Goal: Check status: Check status

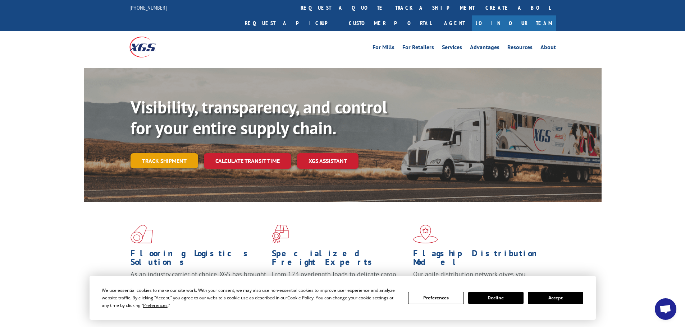
click at [158, 153] on link "Track shipment" at bounding box center [164, 160] width 68 height 15
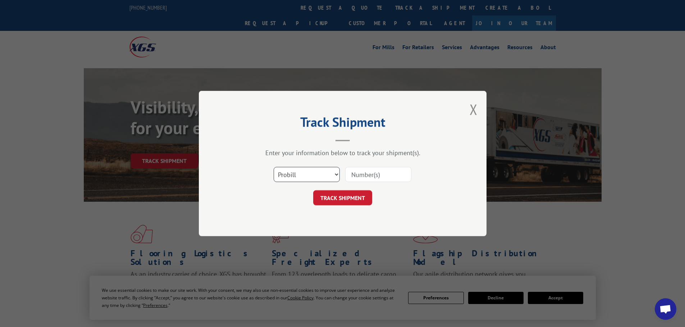
click at [297, 173] on select "Select category... Probill BOL PO" at bounding box center [307, 174] width 66 height 15
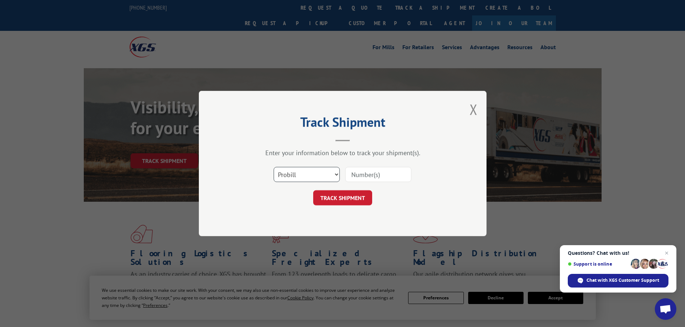
select select "bol"
click at [274, 167] on select "Select category... Probill BOL PO" at bounding box center [307, 174] width 66 height 15
click at [389, 178] on input at bounding box center [378, 174] width 66 height 15
paste input "6021930"
type input "6021930"
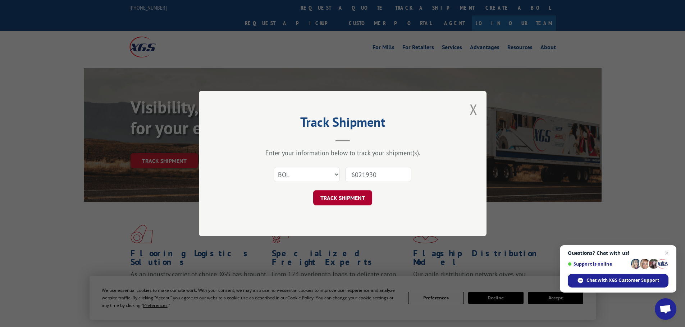
click at [353, 197] on button "TRACK SHIPMENT" at bounding box center [342, 197] width 59 height 15
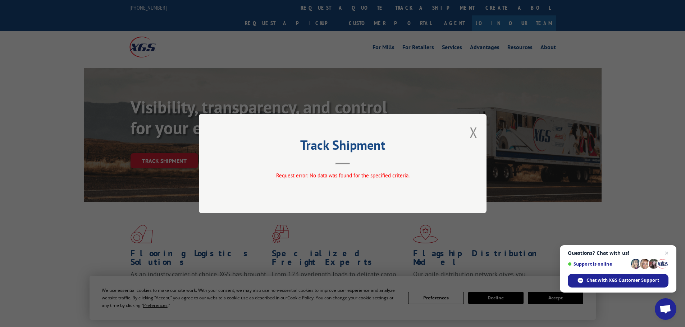
click at [478, 133] on div "Track Shipment Request error: No data was found for the specified criteria." at bounding box center [343, 164] width 288 height 100
